Goal: Task Accomplishment & Management: Complete application form

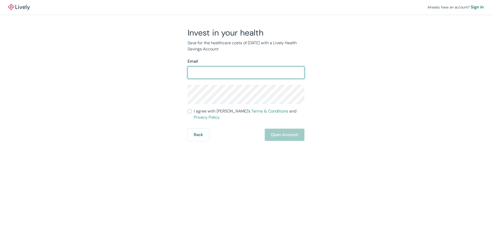
click at [199, 72] on input "Email" at bounding box center [246, 73] width 117 height 10
type input "hp@rebuildingtogetherdca.org"
click at [290, 131] on div "Back Open Account" at bounding box center [246, 135] width 117 height 12
drag, startPoint x: 254, startPoint y: 74, endPoint x: 153, endPoint y: 71, distance: 100.7
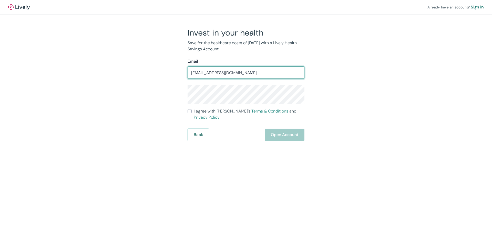
click at [153, 71] on div "Invest in your health Save for the healthcare costs of tomorrow with a Lively H…" at bounding box center [243, 84] width 246 height 113
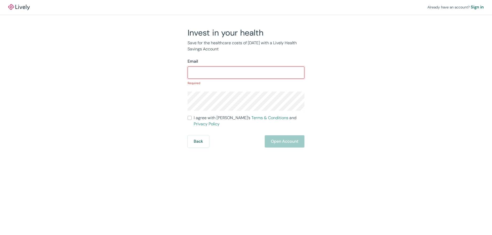
click at [276, 138] on div "Back Open Account" at bounding box center [246, 142] width 117 height 12
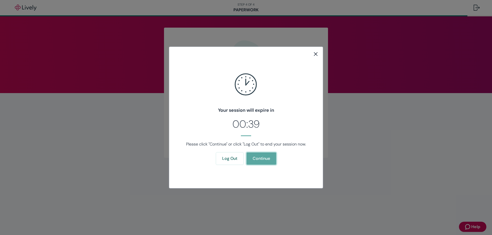
click at [261, 158] on button "Continue" at bounding box center [261, 159] width 30 height 12
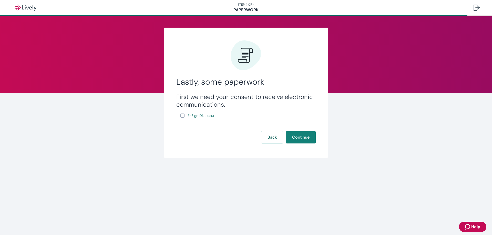
click at [183, 115] on input "E-Sign Disclosure" at bounding box center [182, 116] width 4 height 4
checkbox input "true"
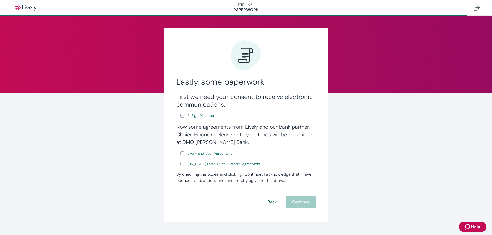
click at [181, 154] on input "Lively End User Agreement" at bounding box center [182, 154] width 4 height 4
checkbox input "true"
click at [182, 163] on input "[US_STATE] State Trust Custodial Agreement" at bounding box center [182, 164] width 4 height 4
checkbox input "true"
click at [295, 200] on button "Continue" at bounding box center [301, 202] width 30 height 12
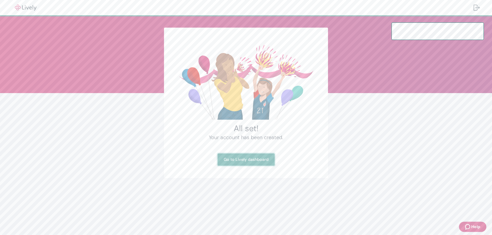
click at [242, 159] on link "Go to Lively dashboard" at bounding box center [245, 160] width 57 height 12
